Goal: Navigation & Orientation: Find specific page/section

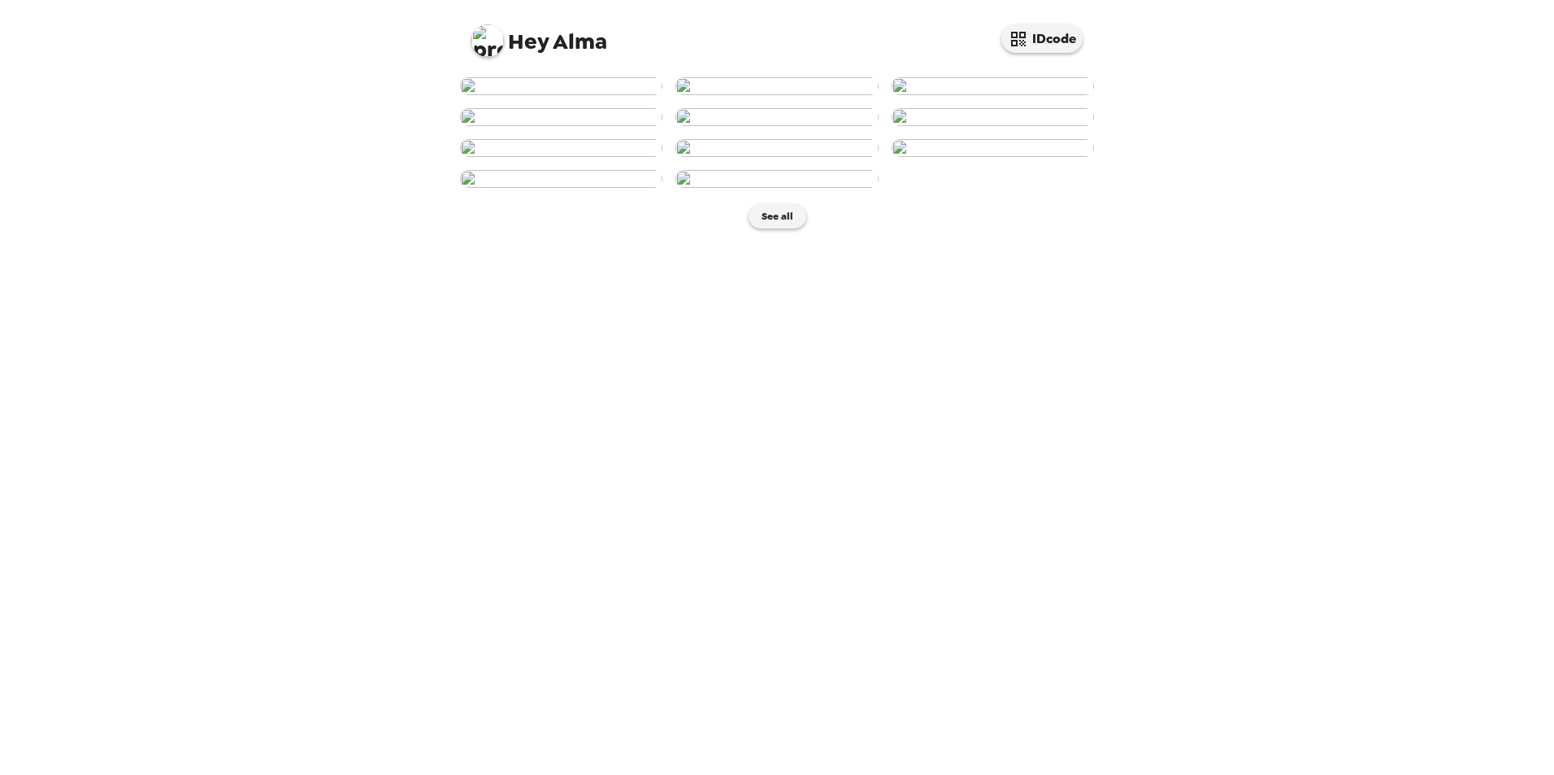
click at [562, 95] on img at bounding box center [561, 86] width 202 height 18
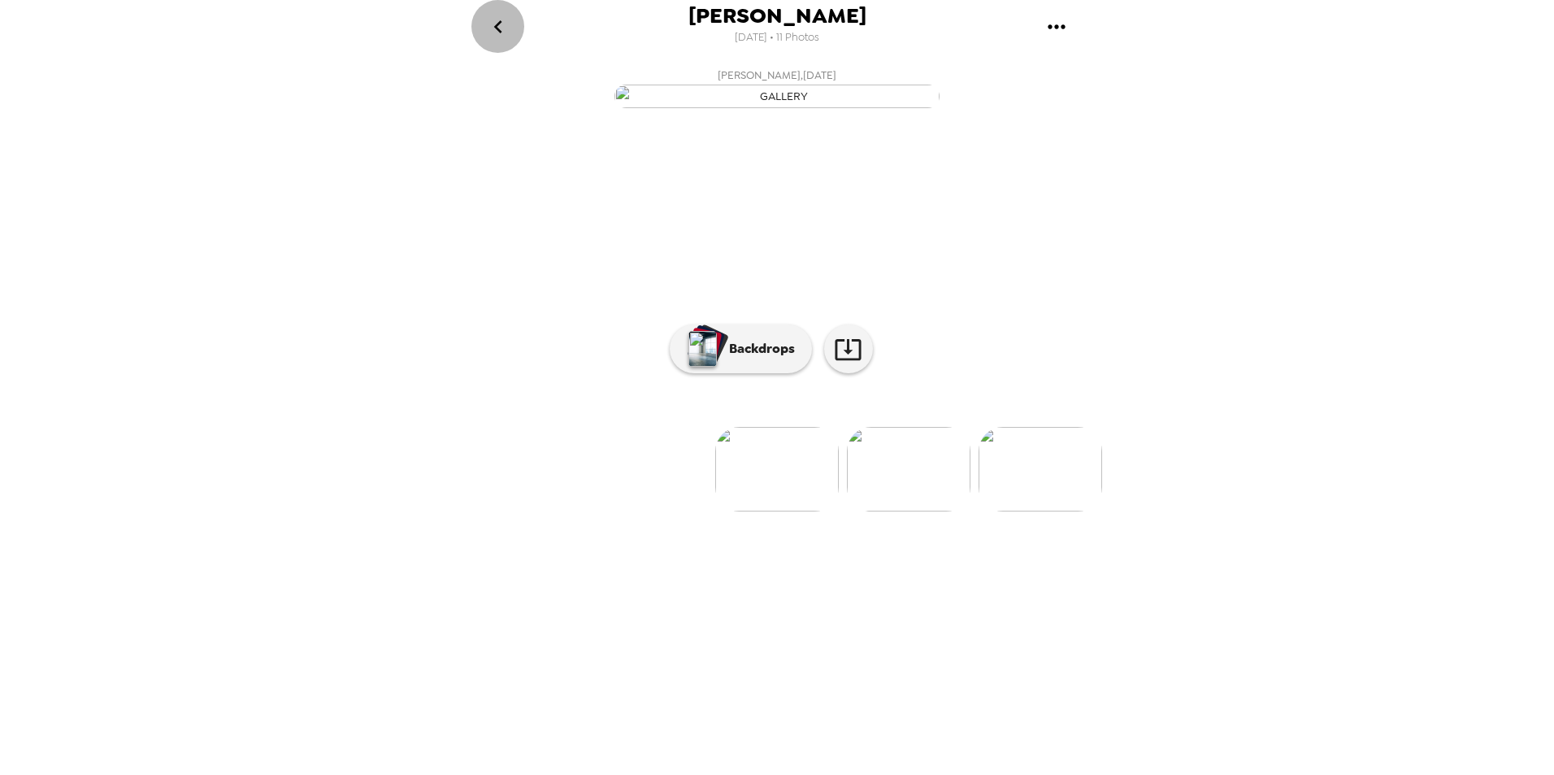
drag, startPoint x: 499, startPoint y: 30, endPoint x: 712, endPoint y: 363, distance: 394.8
click at [707, 345] on div "[PERSON_NAME] [DATE] • 11 Photos [PERSON_NAME] , [DATE] [PERSON_NAME] , [DATE] …" at bounding box center [777, 387] width 650 height 775
click at [751, 358] on p "Backdrops" at bounding box center [758, 349] width 74 height 20
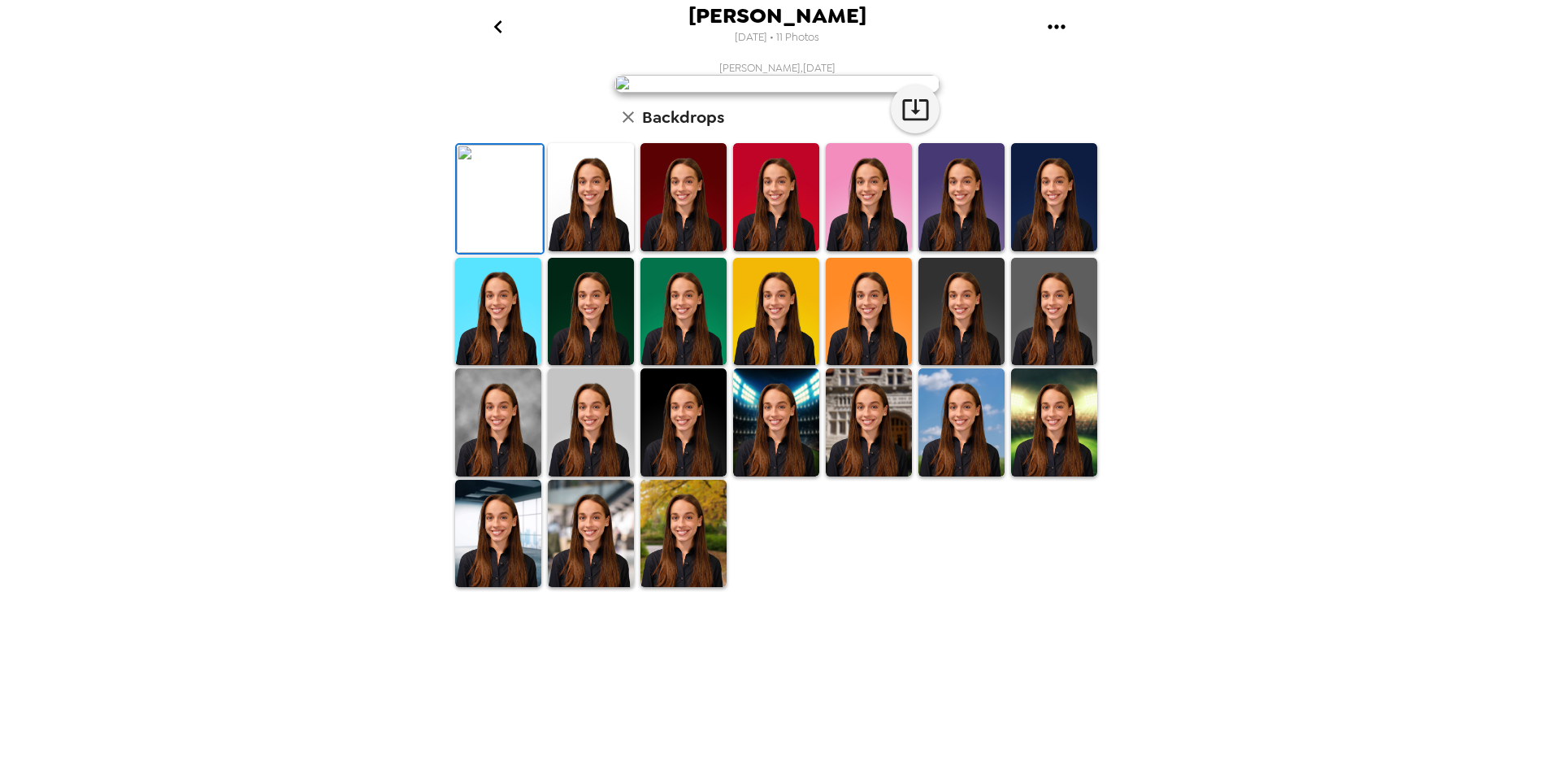
click at [579, 476] on img at bounding box center [591, 422] width 86 height 108
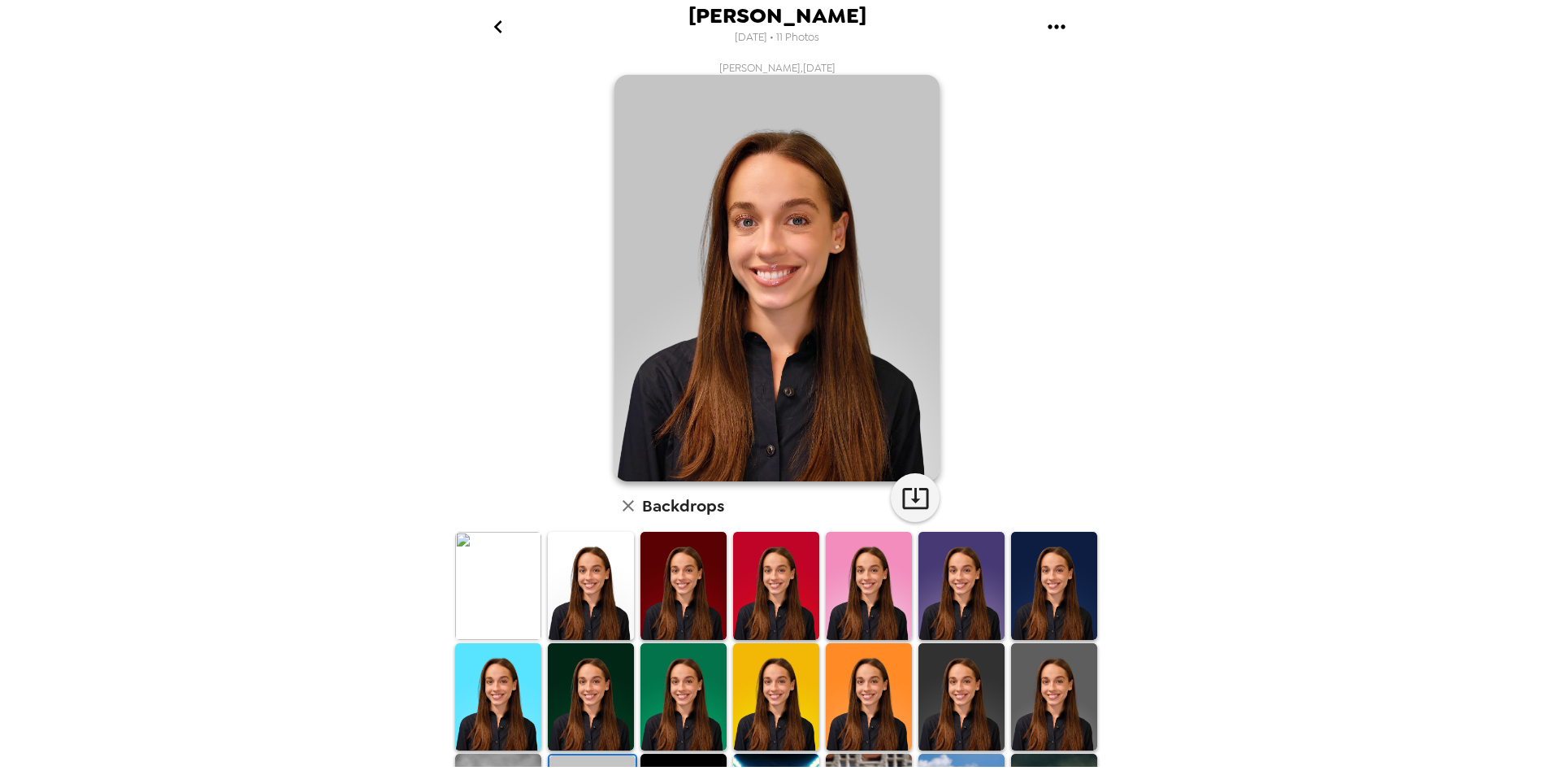
click at [495, 26] on icon "go back" at bounding box center [497, 26] width 8 height 13
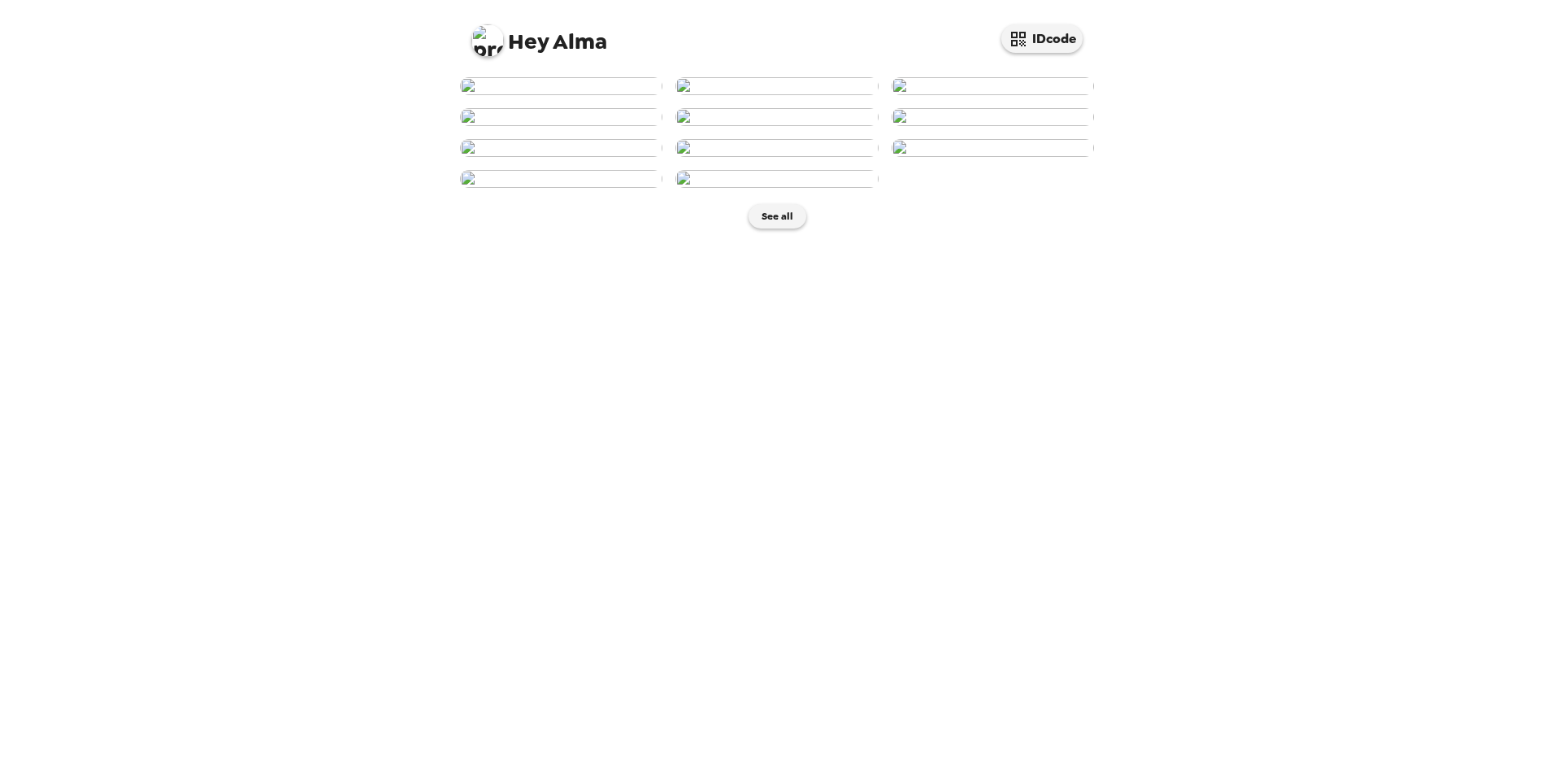
click at [1363, 348] on div "Hey Alma IDcode See all" at bounding box center [777, 387] width 1554 height 775
drag, startPoint x: 255, startPoint y: 434, endPoint x: 593, endPoint y: 372, distance: 343.7
click at [255, 434] on div "Hey Alma IDcode See all" at bounding box center [777, 387] width 1554 height 775
click at [1036, 95] on img at bounding box center [993, 86] width 202 height 18
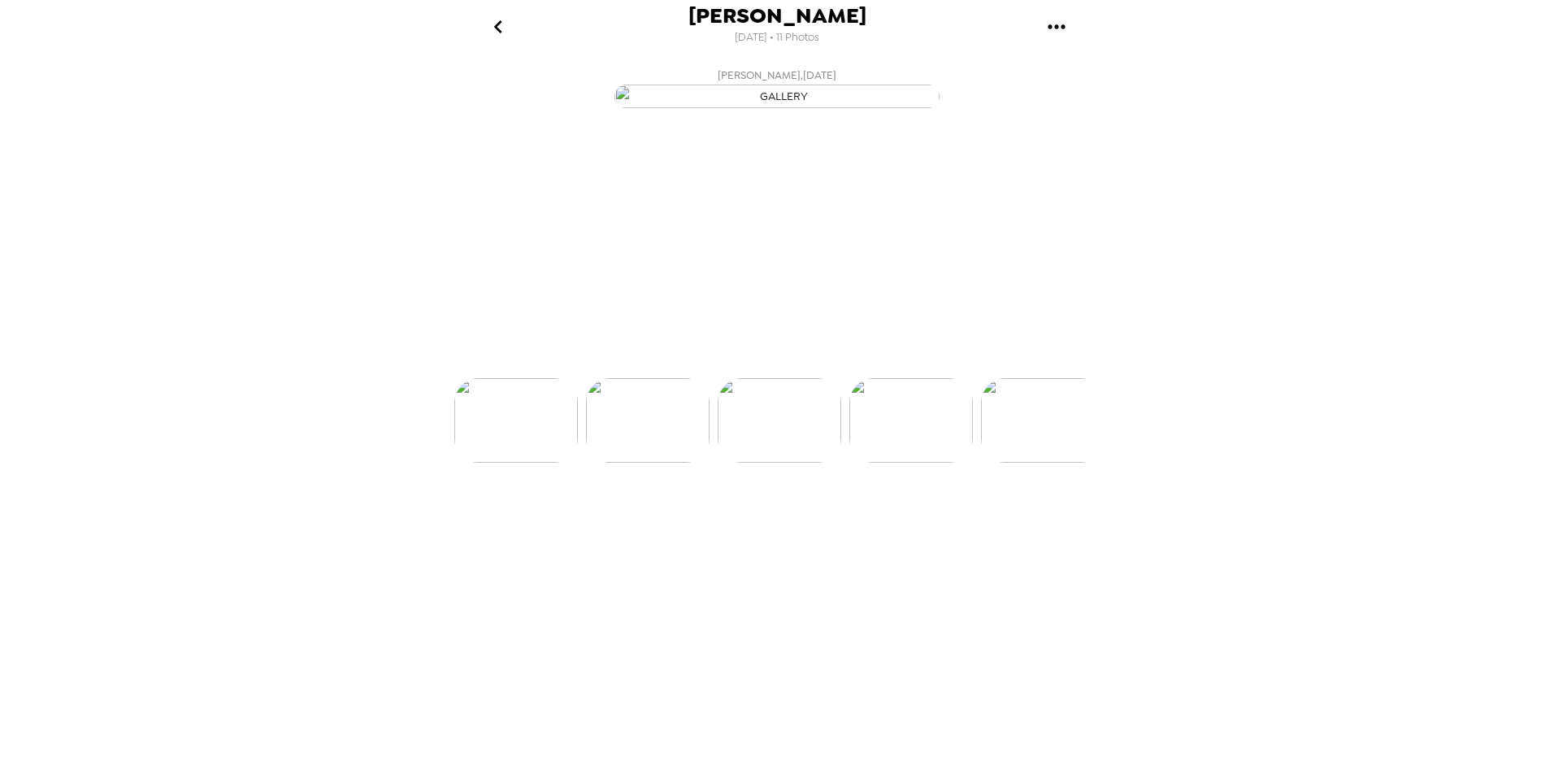
scroll to position [0, 263]
click at [501, 24] on icon "go back" at bounding box center [498, 27] width 26 height 26
